Goal: Task Accomplishment & Management: Manage account settings

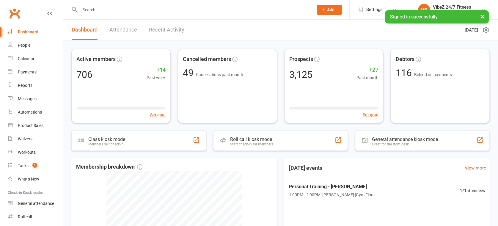
click at [125, 9] on input "text" at bounding box center [193, 10] width 231 height 8
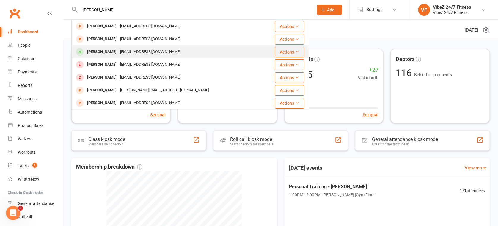
type input "[PERSON_NAME]"
click at [125, 53] on div "[EMAIL_ADDRESS][DOMAIN_NAME]" at bounding box center [150, 52] width 64 height 9
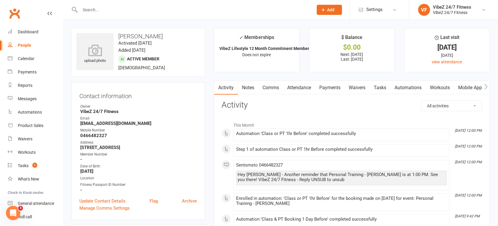
click at [440, 87] on link "Workouts" at bounding box center [439, 88] width 28 height 14
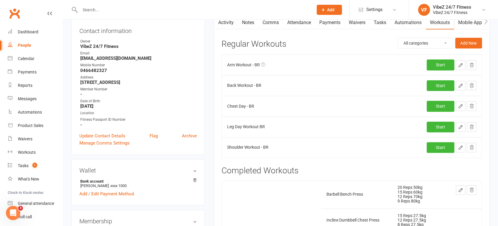
scroll to position [66, 0]
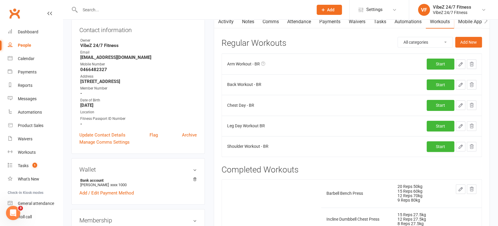
click at [458, 86] on icon "button" at bounding box center [460, 85] width 4 height 4
select select "Kilograms"
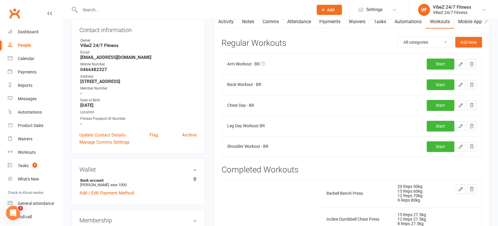
select select "Kilograms"
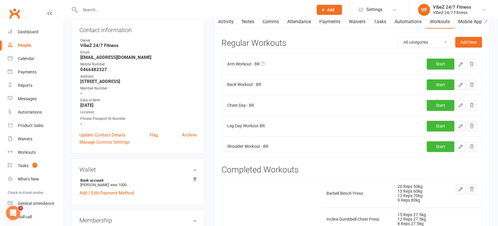
select select "Kilograms"
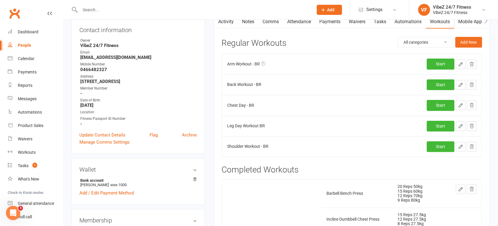
select select "Kilograms"
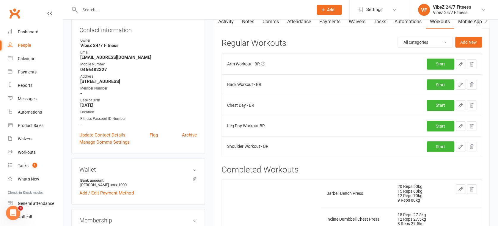
select select "Kilograms"
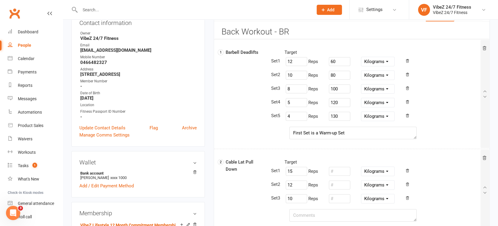
scroll to position [11, 0]
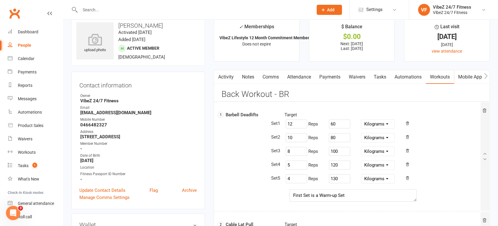
click at [407, 75] on link "Automations" at bounding box center [407, 77] width 35 height 14
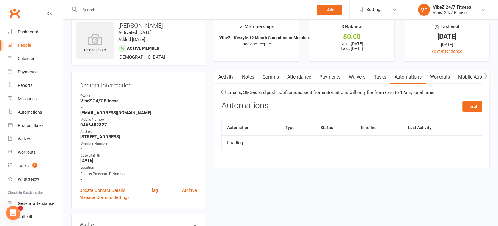
click at [437, 78] on link "Workouts" at bounding box center [439, 77] width 28 height 14
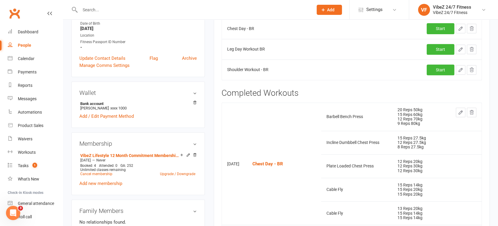
scroll to position [77, 0]
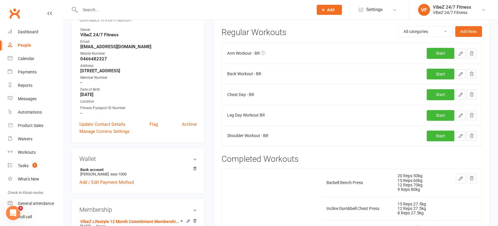
click at [459, 74] on icon "button" at bounding box center [460, 73] width 5 height 5
select select "Kilograms"
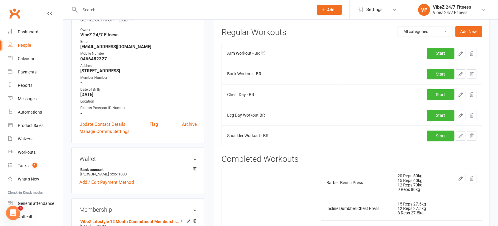
select select "Kilograms"
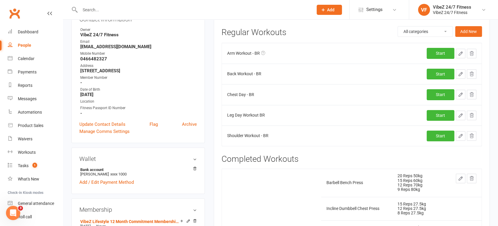
select select "Kilograms"
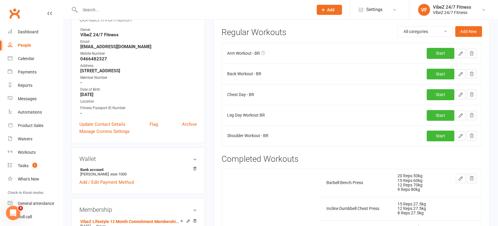
select select "Kilograms"
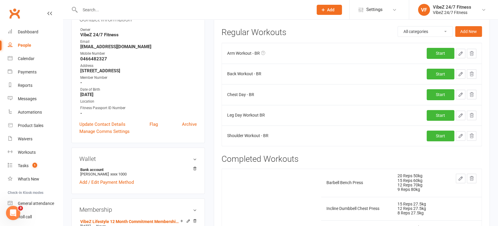
select select "Kilograms"
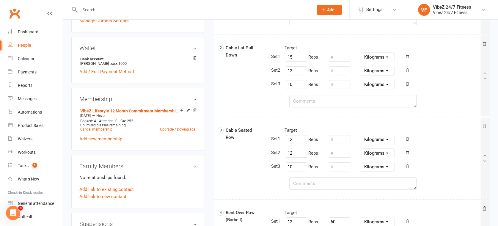
scroll to position [176, 0]
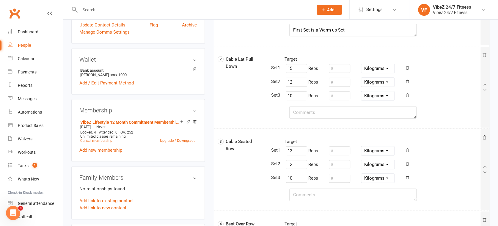
click at [117, 11] on input "text" at bounding box center [193, 10] width 231 height 8
type input "d"
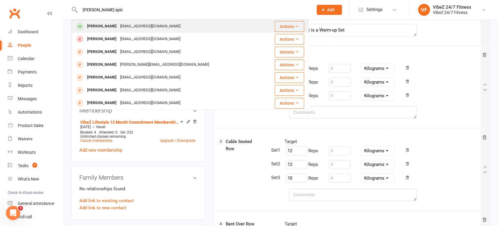
type input "[PERSON_NAME] spic"
click at [110, 31] on div "[PERSON_NAME] [EMAIL_ADDRESS][DOMAIN_NAME]" at bounding box center [167, 26] width 190 height 12
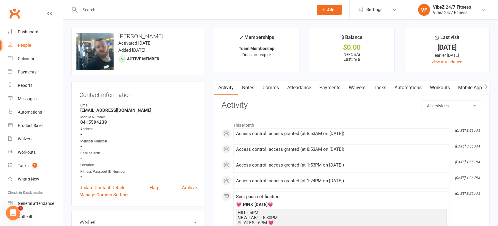
click at [444, 87] on link "Workouts" at bounding box center [439, 88] width 28 height 14
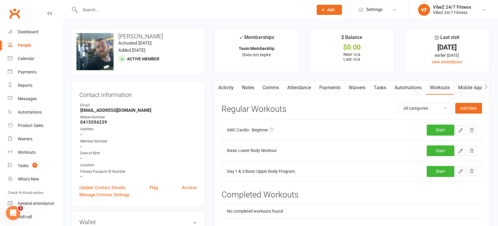
click at [470, 133] on button "button" at bounding box center [471, 130] width 10 height 10
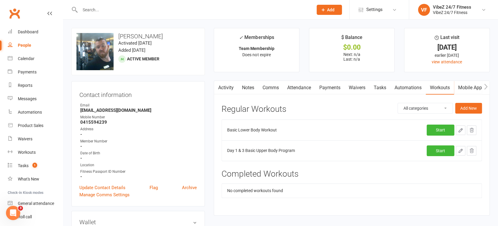
click at [471, 150] on icon "button" at bounding box center [471, 150] width 5 height 5
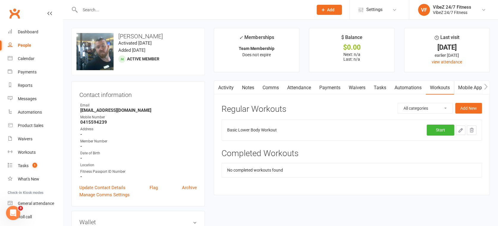
click at [473, 130] on icon "button" at bounding box center [471, 129] width 5 height 5
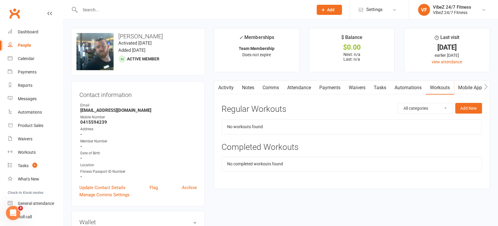
click at [423, 102] on div "Regular Workouts All categories Advanced Strength Ben R Cardio Challenge Lower …" at bounding box center [351, 109] width 260 height 19
click at [424, 105] on select "All categories Advanced Strength Ben R Cardio Challenge Lower Program Upper Bod…" at bounding box center [425, 108] width 55 height 10
select select "467"
click at [398, 103] on select "All categories Advanced Strength Ben R Cardio Challenge Lower Program Upper Bod…" at bounding box center [425, 108] width 55 height 10
click at [468, 111] on button "Add New" at bounding box center [468, 108] width 27 height 11
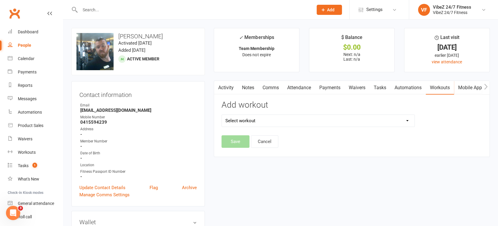
click at [287, 123] on select "Select workout" at bounding box center [318, 121] width 193 height 12
click at [282, 119] on select "Select workout" at bounding box center [318, 121] width 193 height 12
click at [282, 119] on select "Select workout 6WC Cardio - Advanced 6WC Cardio - Beginner 6WC Cardio - Interme…" at bounding box center [318, 121] width 193 height 12
select select "6460"
click at [222, 115] on select "Select workout 6WC Cardio - Advanced 6WC Cardio - Beginner 6WC Cardio - Interme…" at bounding box center [318, 121] width 193 height 12
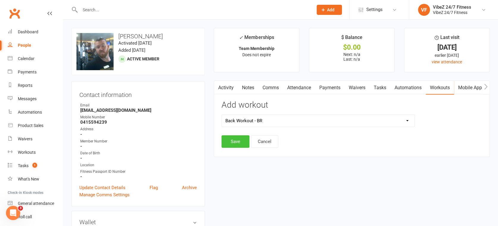
click at [238, 142] on button "Save" at bounding box center [235, 141] width 28 height 12
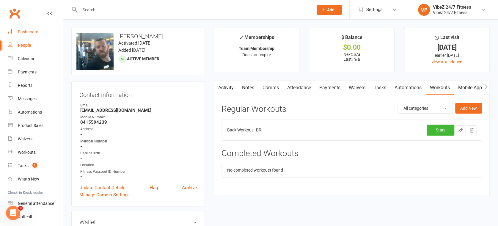
click at [38, 30] on link "Dashboard" at bounding box center [35, 31] width 55 height 13
